Goal: Task Accomplishment & Management: Complete application form

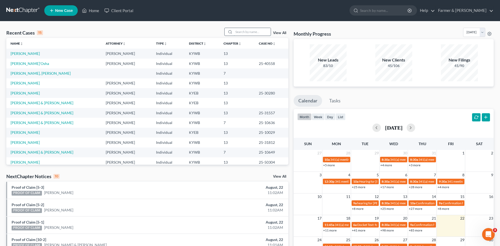
click at [250, 32] on input "search" at bounding box center [252, 32] width 37 height 8
type input "[PERSON_NAME]"
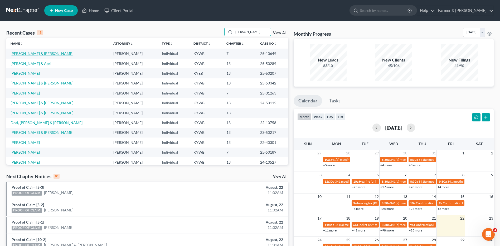
click at [32, 54] on link "[PERSON_NAME] & [PERSON_NAME]" at bounding box center [42, 53] width 63 height 4
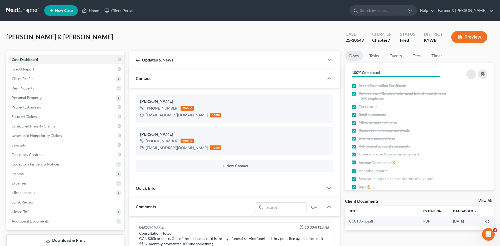
scroll to position [171, 0]
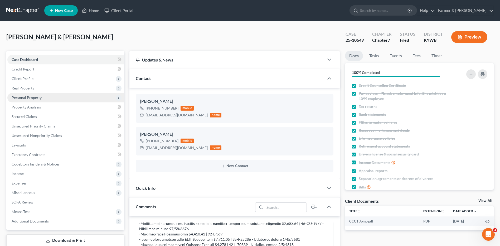
click at [31, 98] on span "Personal Property" at bounding box center [27, 97] width 30 height 4
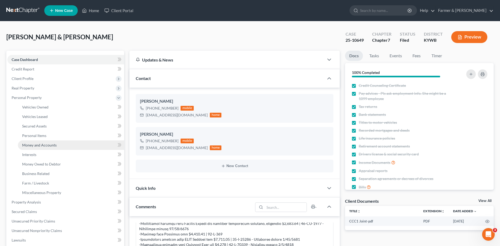
click at [53, 144] on span "Money and Accounts" at bounding box center [39, 145] width 35 height 4
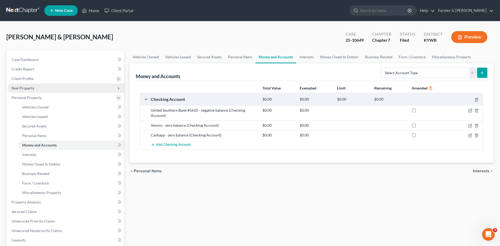
click at [42, 85] on span "Real Property" at bounding box center [65, 87] width 117 height 9
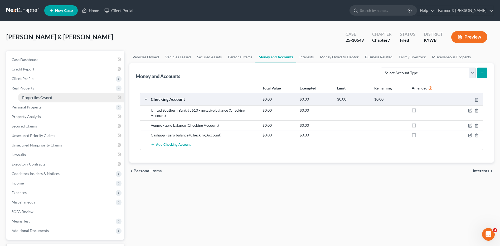
click at [45, 95] on span "Properties Owned" at bounding box center [37, 97] width 30 height 4
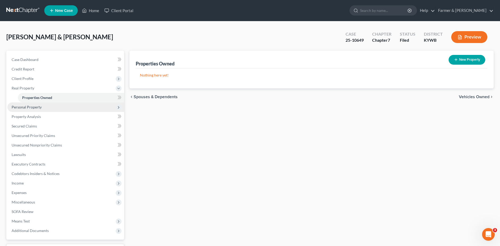
click at [45, 108] on span "Personal Property" at bounding box center [65, 106] width 117 height 9
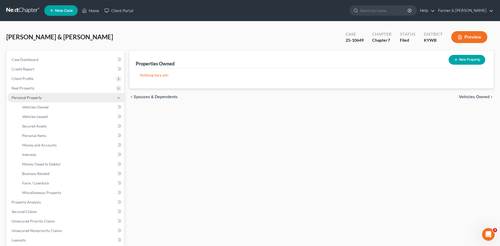
click at [51, 99] on span "Personal Property" at bounding box center [65, 97] width 117 height 9
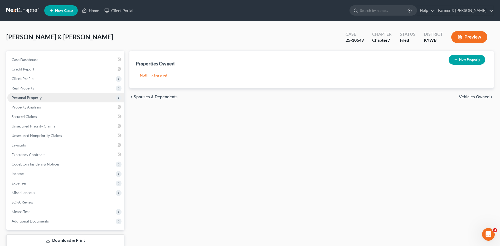
click at [49, 98] on span "Personal Property" at bounding box center [65, 97] width 117 height 9
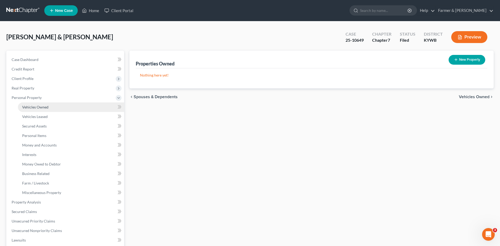
click at [51, 106] on link "Vehicles Owned" at bounding box center [71, 106] width 106 height 9
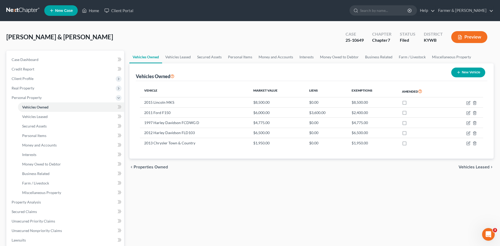
scroll to position [79, 0]
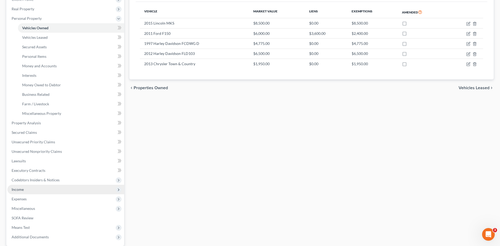
click at [32, 190] on span "Income" at bounding box center [65, 189] width 117 height 9
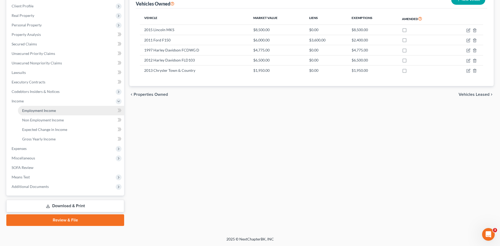
click at [64, 113] on link "Employment Income" at bounding box center [71, 110] width 106 height 9
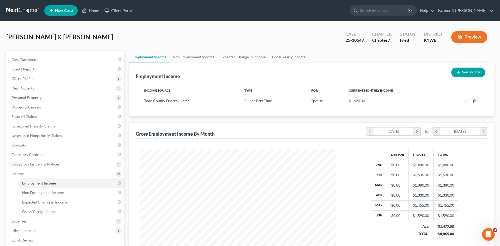
scroll to position [98, 206]
click at [17, 10] on link at bounding box center [23, 10] width 34 height 9
